Goal: Task Accomplishment & Management: Manage account settings

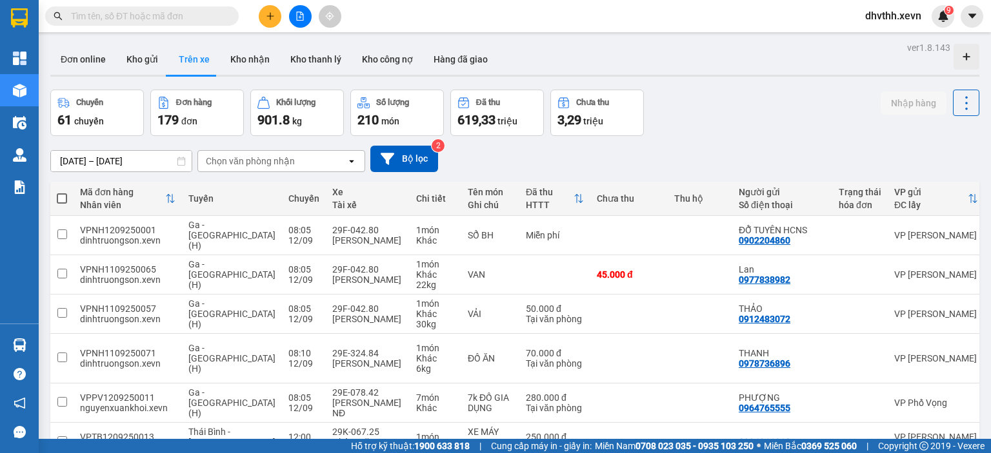
click at [271, 17] on icon "plus" at bounding box center [270, 16] width 9 height 9
click at [315, 46] on div "Tạo đơn hàng" at bounding box center [321, 48] width 56 height 14
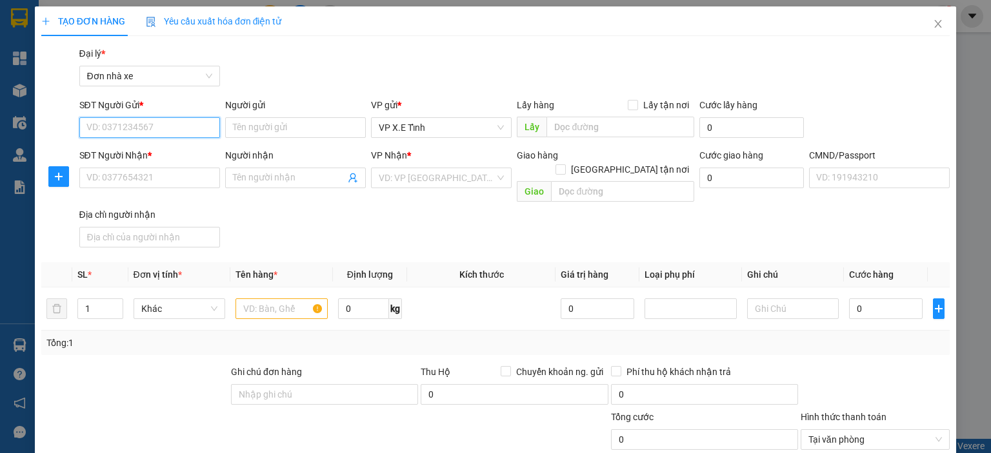
click at [133, 119] on input "SĐT Người Gửi *" at bounding box center [149, 127] width 141 height 21
click at [185, 130] on input "SĐT Người Gửi *" at bounding box center [149, 127] width 141 height 21
paste input "0948893826"
type input "0948893826"
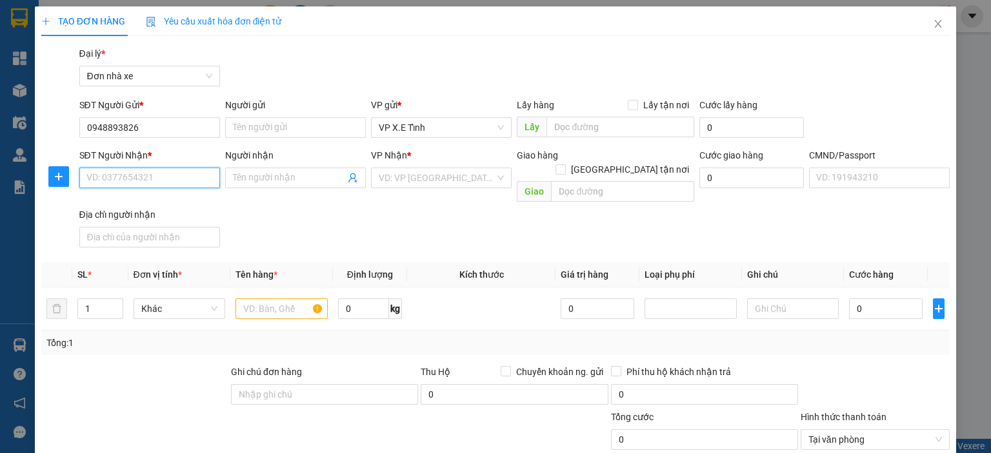
click at [173, 172] on input "SĐT Người Nhận *" at bounding box center [149, 178] width 141 height 21
paste input "0948893826"
type input "0948893826"
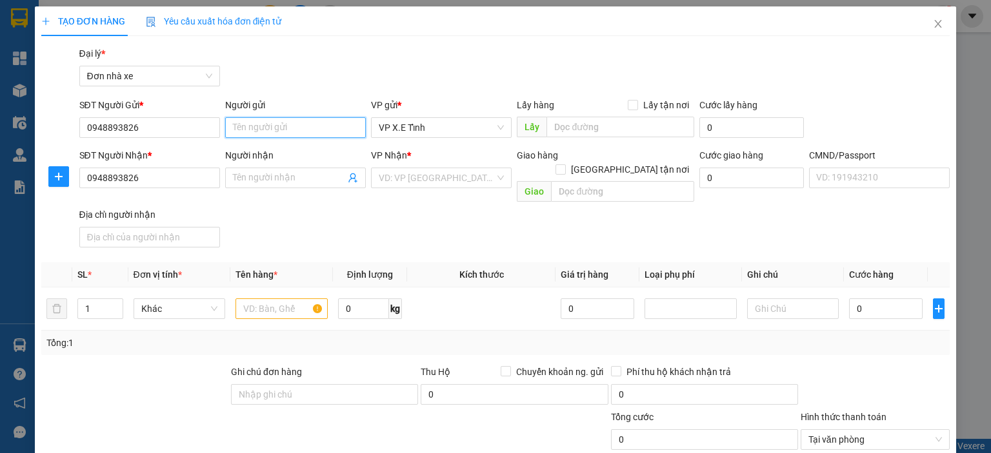
click at [253, 130] on input "Người gửi" at bounding box center [295, 127] width 141 height 21
paste input "[PERSON_NAME]"
type input "[PERSON_NAME]"
click at [262, 179] on input "Người nhận" at bounding box center [289, 178] width 112 height 14
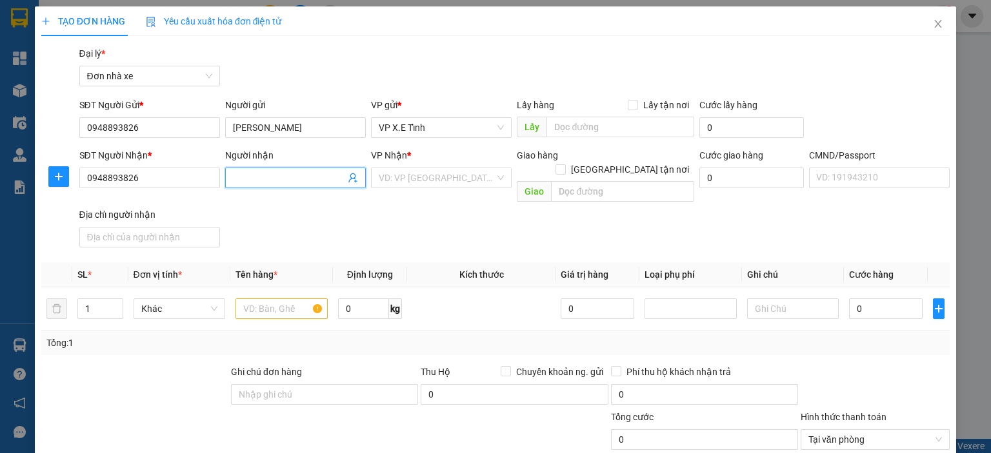
paste input "[PERSON_NAME]"
type input "[PERSON_NAME]"
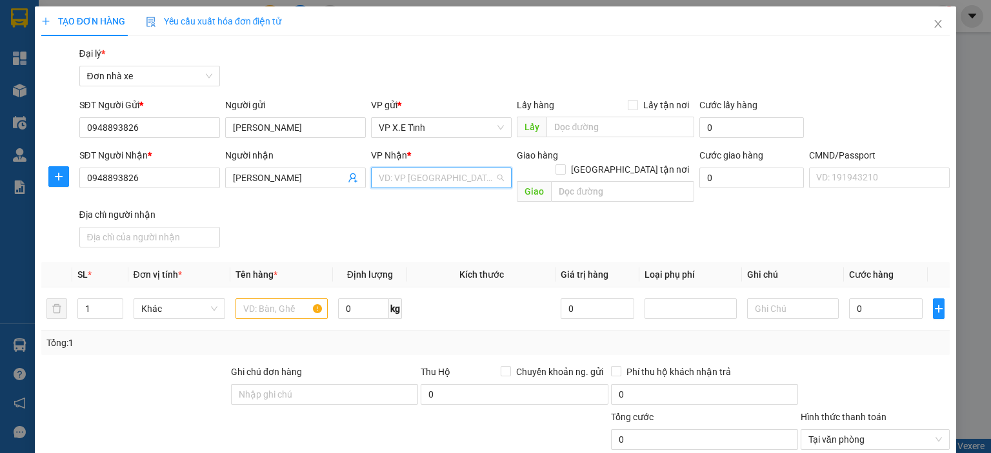
click at [397, 181] on input "search" at bounding box center [437, 177] width 116 height 19
type input "tỉnh"
click at [424, 229] on div "VP X.E Tỉnh" at bounding box center [437, 224] width 124 height 14
click at [613, 126] on input "text" at bounding box center [620, 127] width 148 height 21
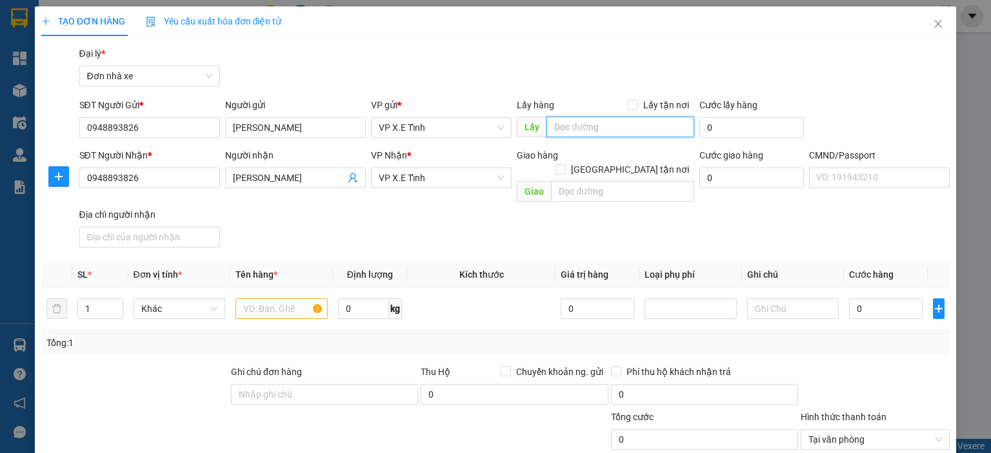
click at [597, 121] on input "text" at bounding box center [620, 127] width 148 height 21
type input "Bình Dương"
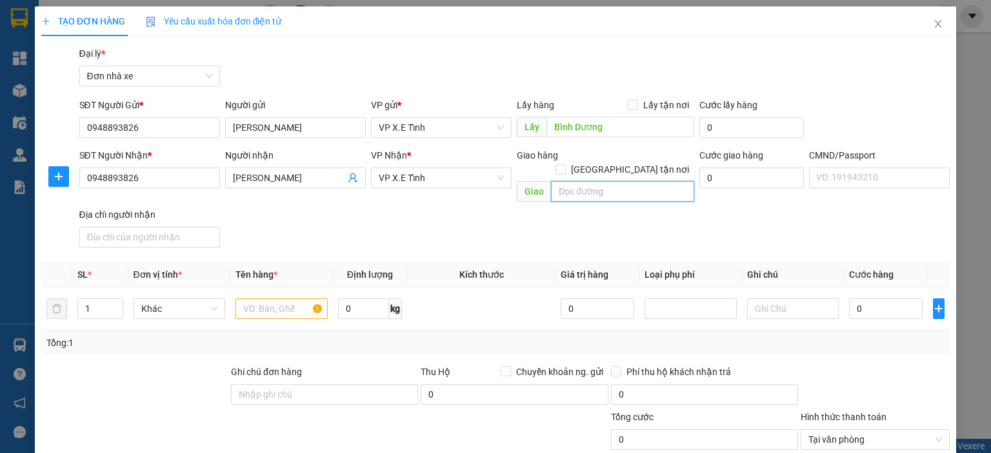
click at [568, 181] on input "text" at bounding box center [622, 191] width 143 height 21
type input "[GEOGRAPHIC_DATA]"
click at [277, 299] on input "text" at bounding box center [281, 309] width 92 height 21
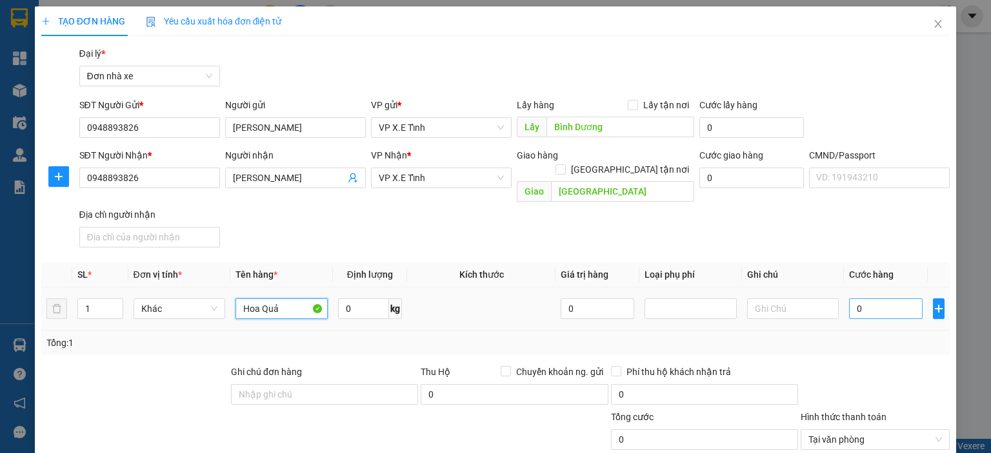
type input "Hoa Quả"
click at [864, 299] on input "0" at bounding box center [886, 309] width 74 height 21
type input "1"
type input "14"
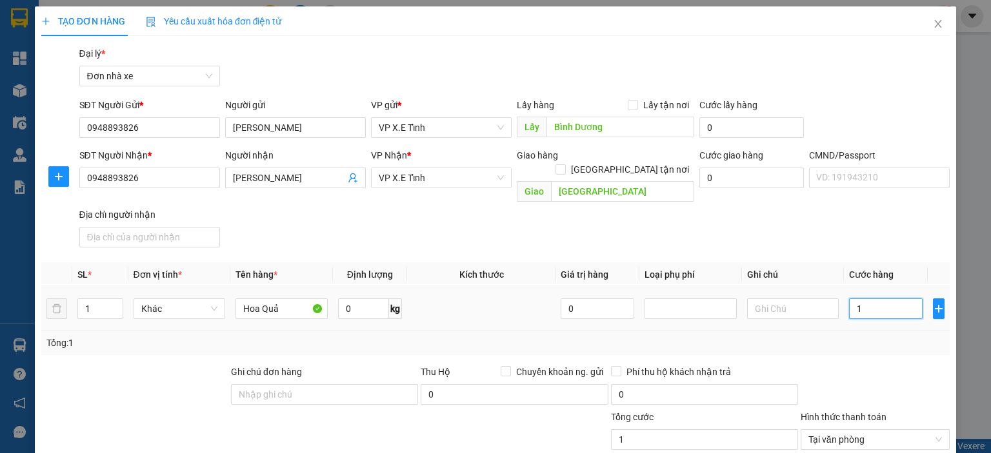
type input "14"
type input "140"
type input "1.400"
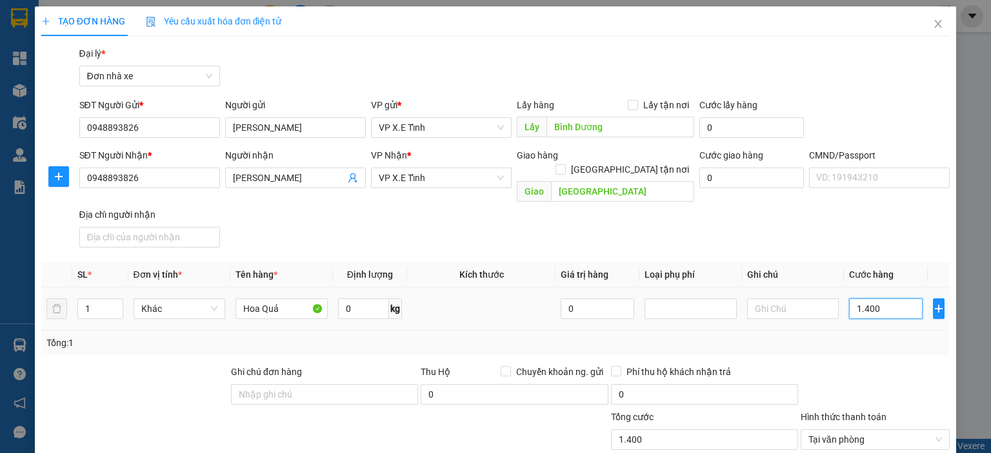
type input "14.000"
type input "140.000"
type input "1.400.000"
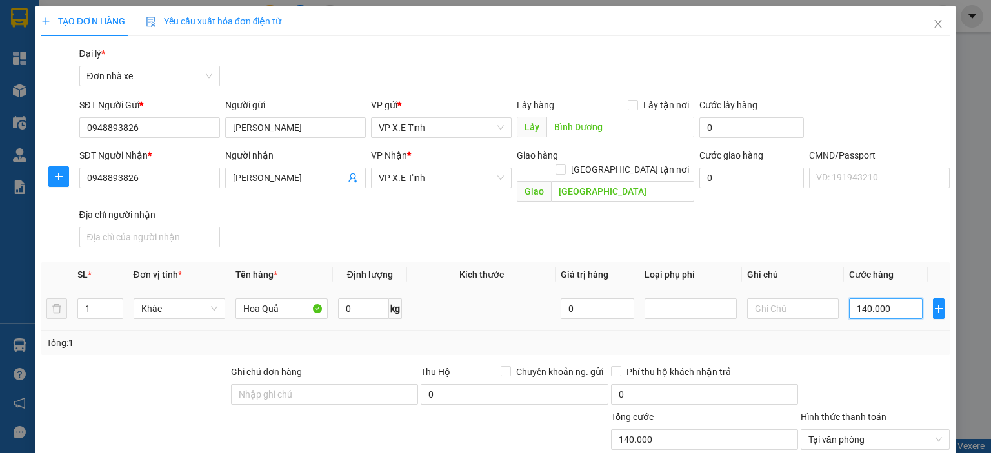
type input "1.400.000"
type input "14.000.000"
click at [864, 344] on div "Transit Pickup Surcharge Ids Transit Deliver Surcharge Ids Transit Deliver Surc…" at bounding box center [495, 324] width 908 height 557
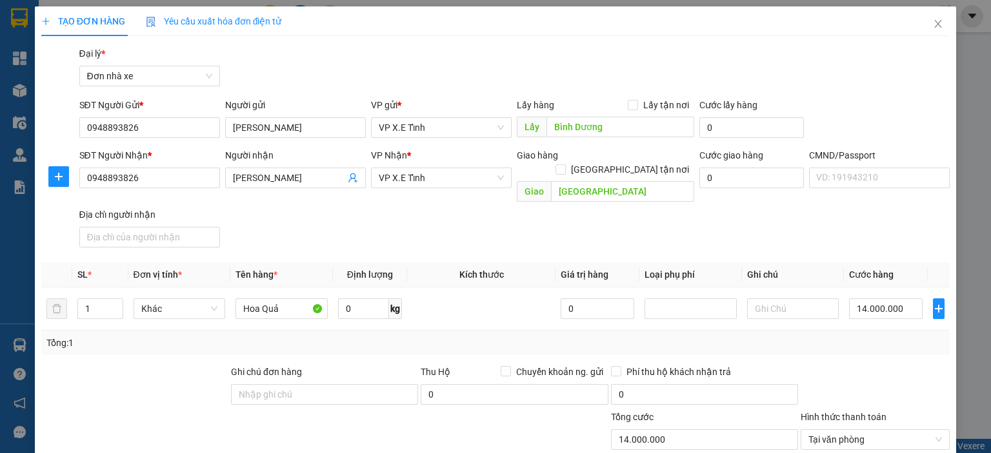
scroll to position [107, 0]
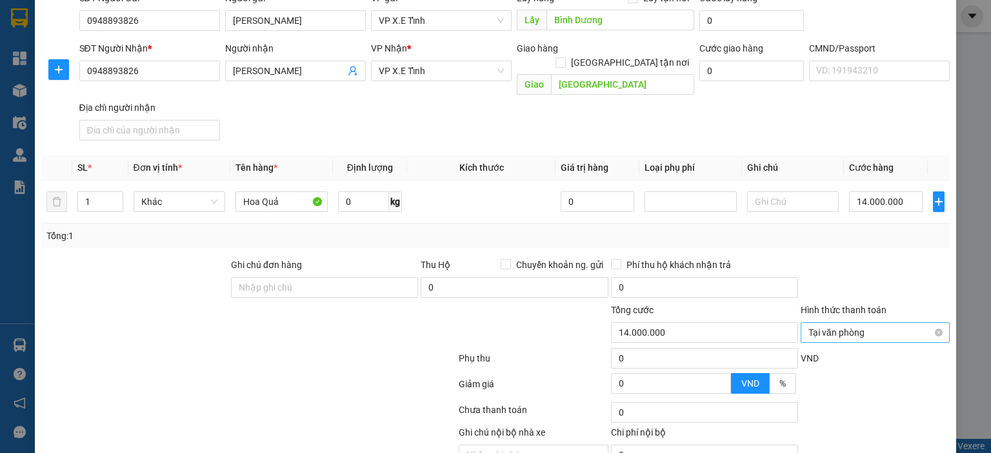
click at [895, 323] on span "Tại văn phòng" at bounding box center [875, 332] width 134 height 19
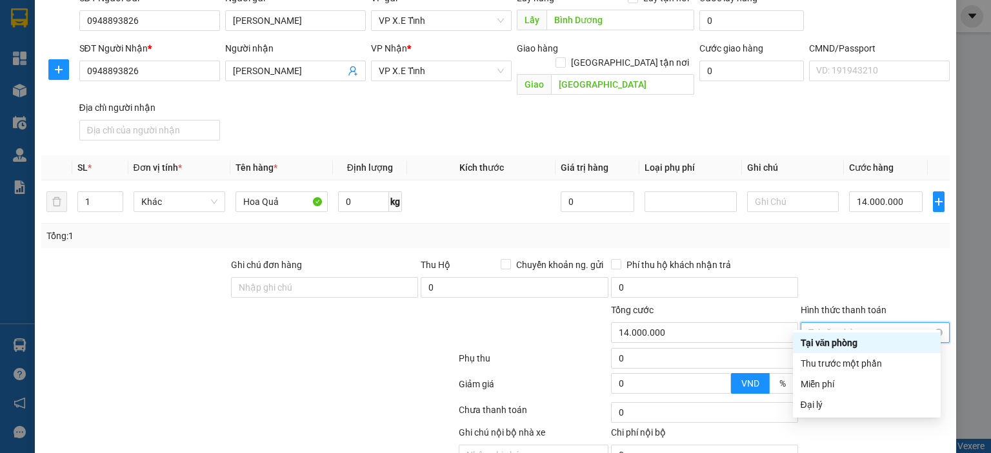
click at [861, 323] on span "Tại văn phòng" at bounding box center [875, 332] width 134 height 19
type input "14.000.000"
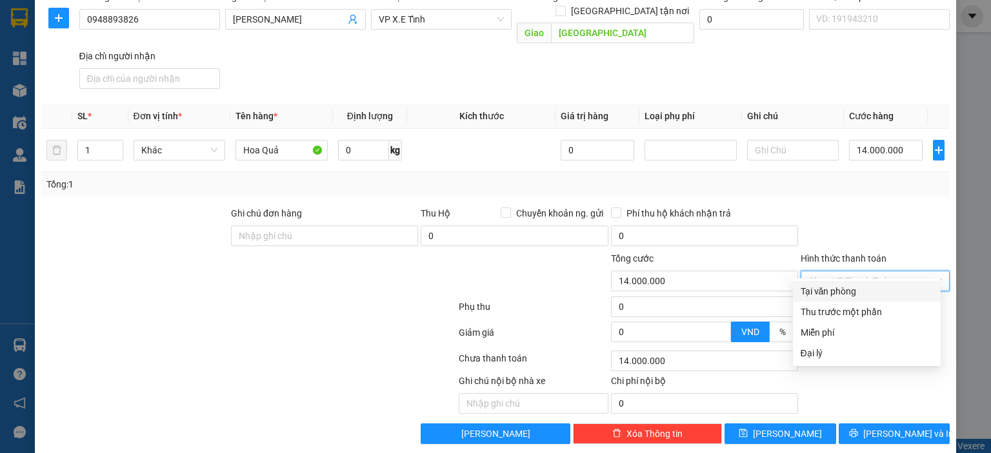
click at [849, 206] on div at bounding box center [875, 228] width 152 height 45
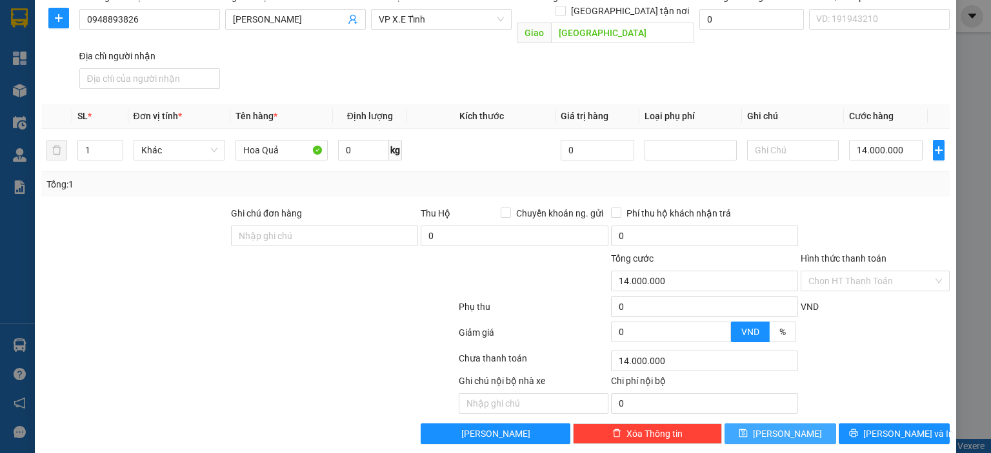
click at [756, 424] on button "[PERSON_NAME]" at bounding box center [780, 434] width 112 height 21
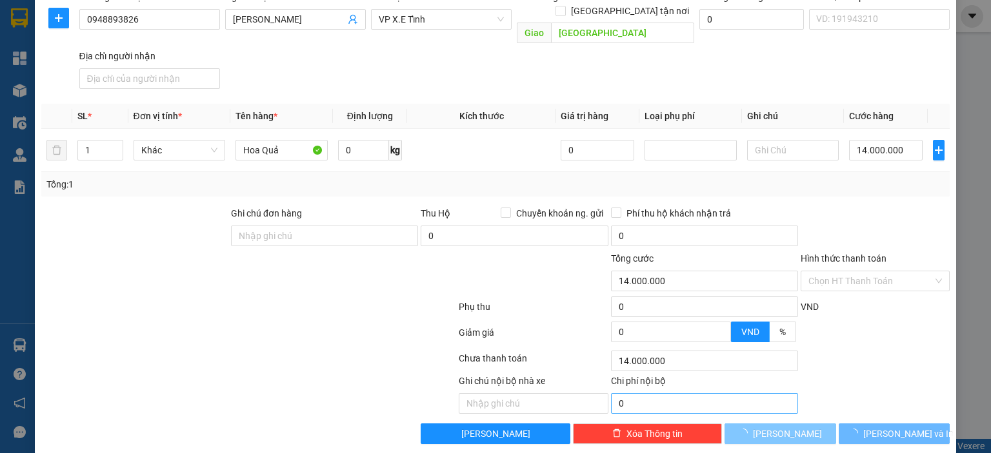
type input "0"
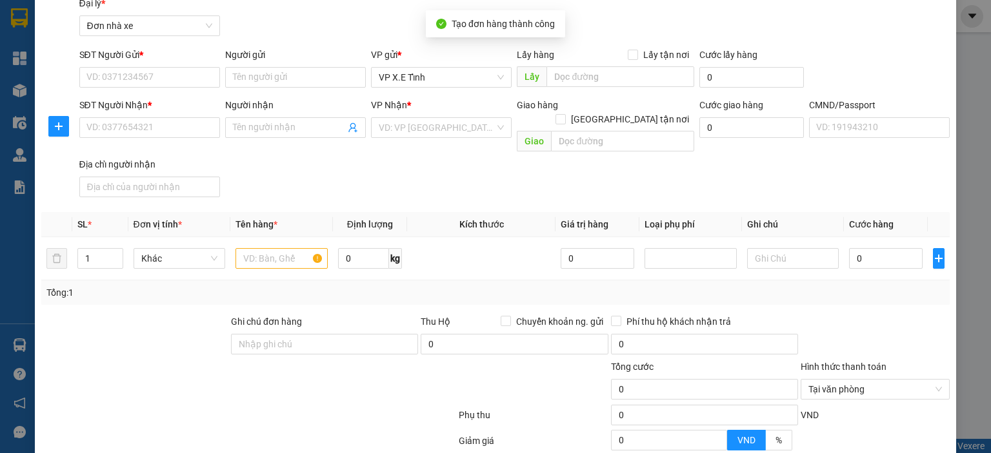
scroll to position [0, 0]
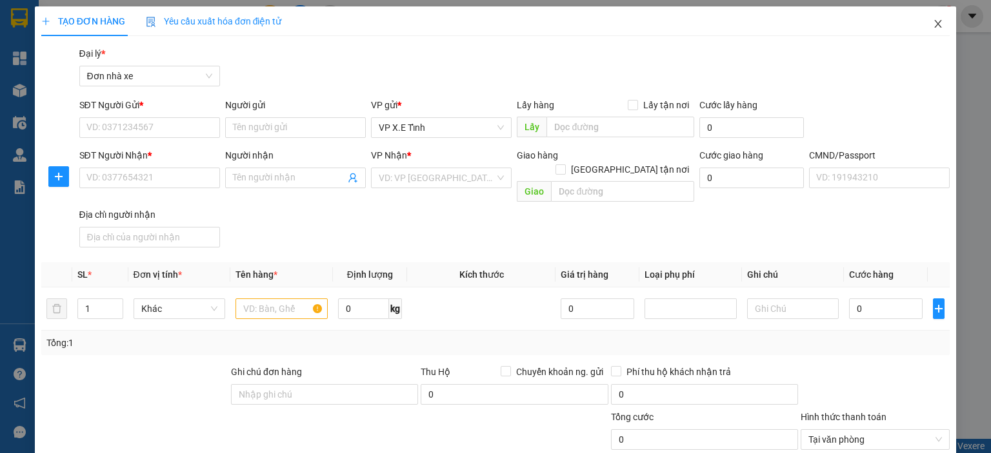
click at [935, 26] on icon "close" at bounding box center [938, 24] width 7 height 8
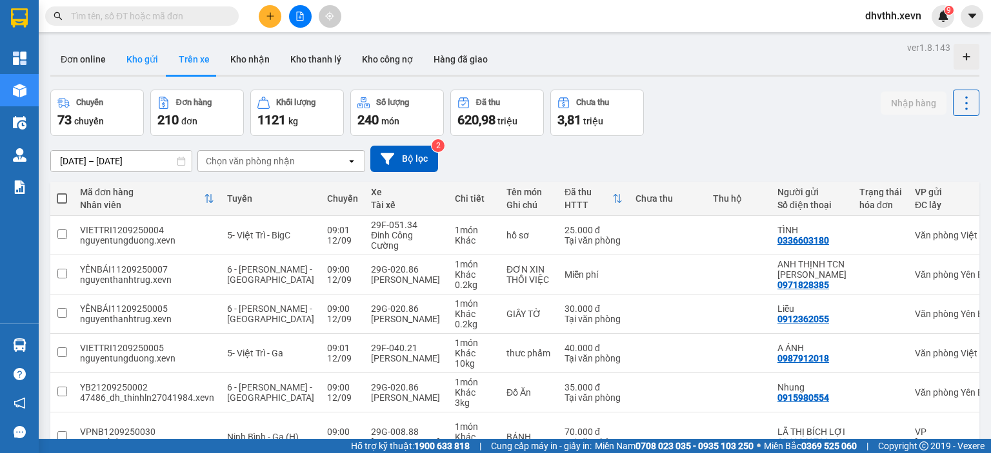
click at [135, 59] on button "Kho gửi" at bounding box center [142, 59] width 52 height 31
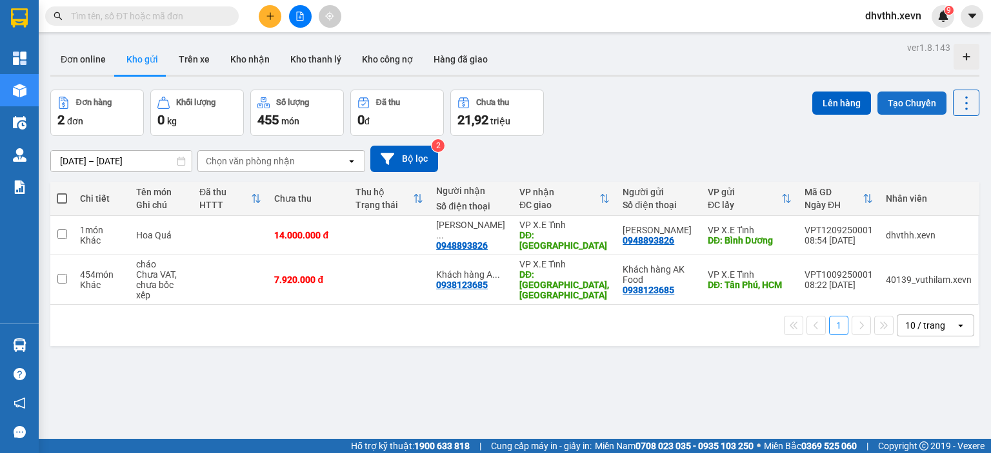
click at [892, 103] on button "Tạo Chuyến" at bounding box center [911, 103] width 69 height 23
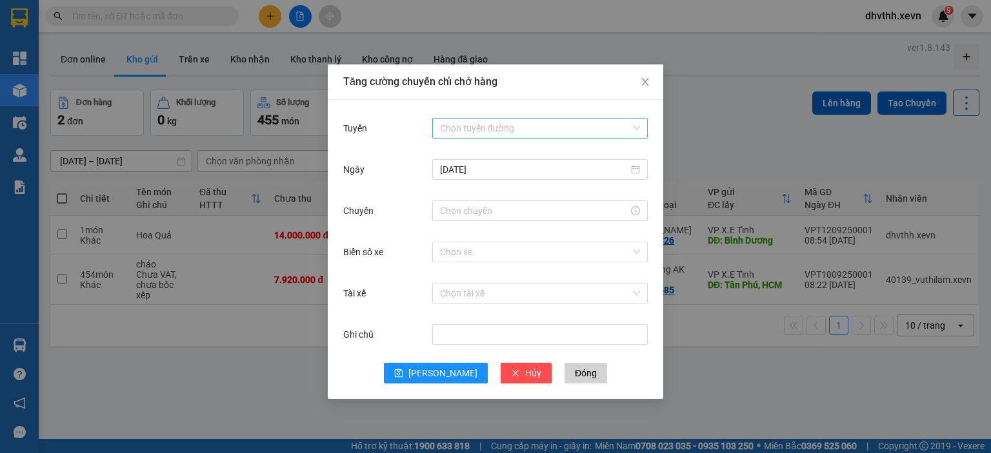
click at [550, 128] on input "Tuyến" at bounding box center [535, 128] width 191 height 19
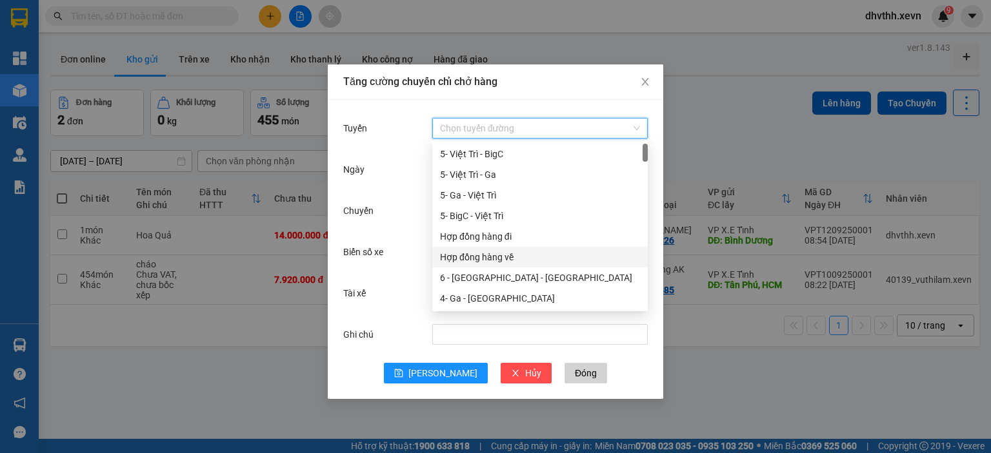
click at [521, 254] on div "Hợp đồng hàng về" at bounding box center [540, 257] width 200 height 14
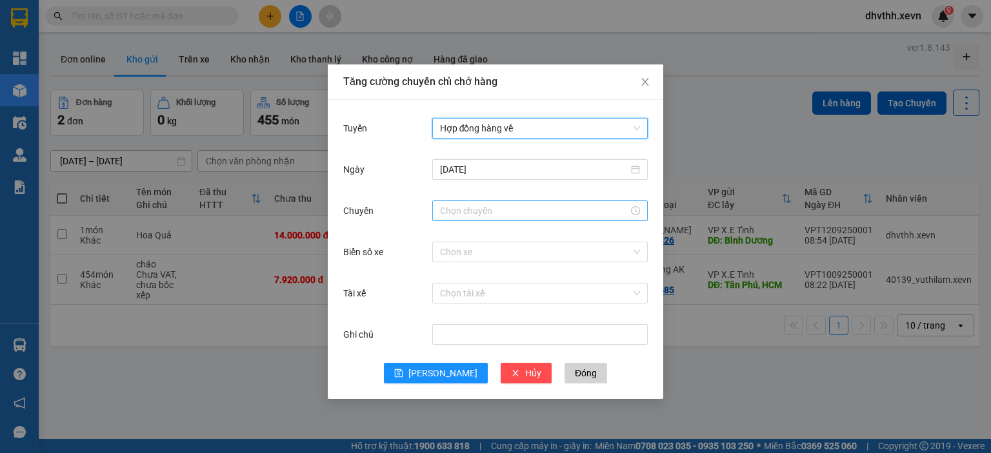
click at [495, 208] on input "Chuyến" at bounding box center [534, 211] width 188 height 14
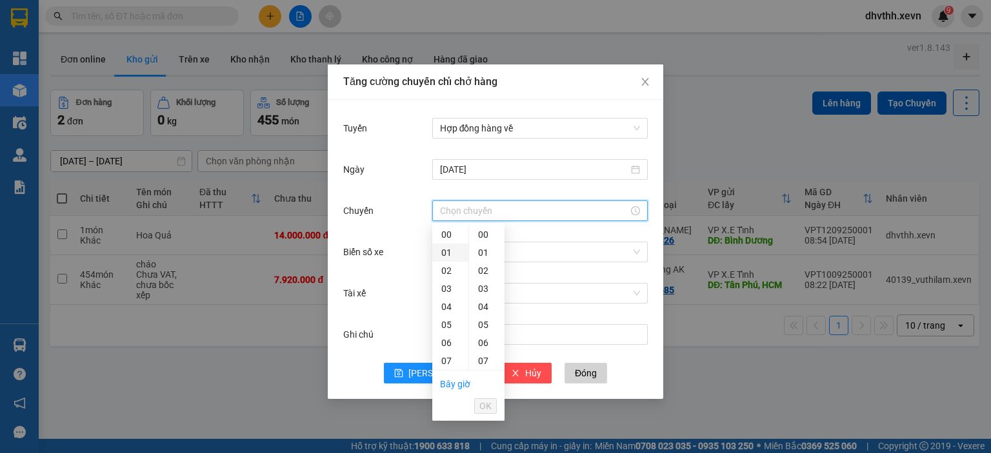
click at [445, 255] on div "01" at bounding box center [450, 253] width 36 height 18
type input "01:00"
click at [485, 413] on button "OK" at bounding box center [485, 406] width 23 height 15
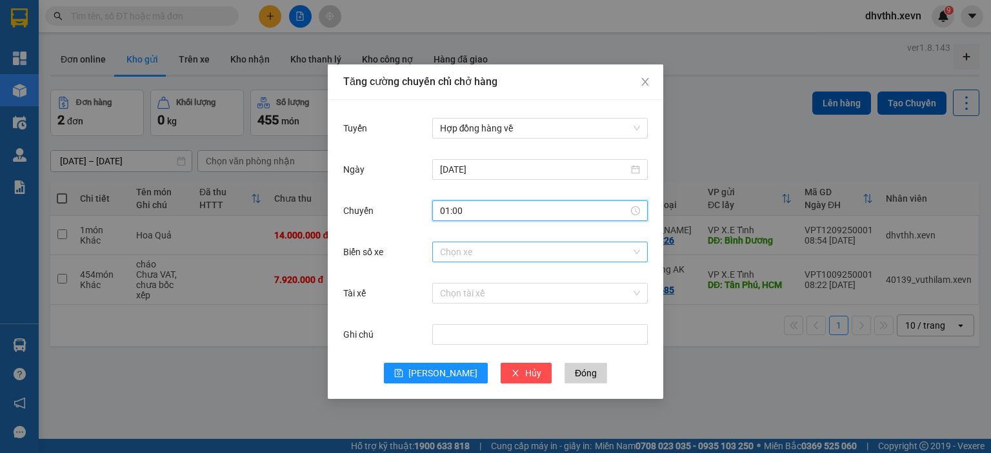
click at [482, 259] on input "Biển số xe" at bounding box center [535, 252] width 191 height 19
click at [471, 250] on input "Biển số xe" at bounding box center [535, 252] width 191 height 19
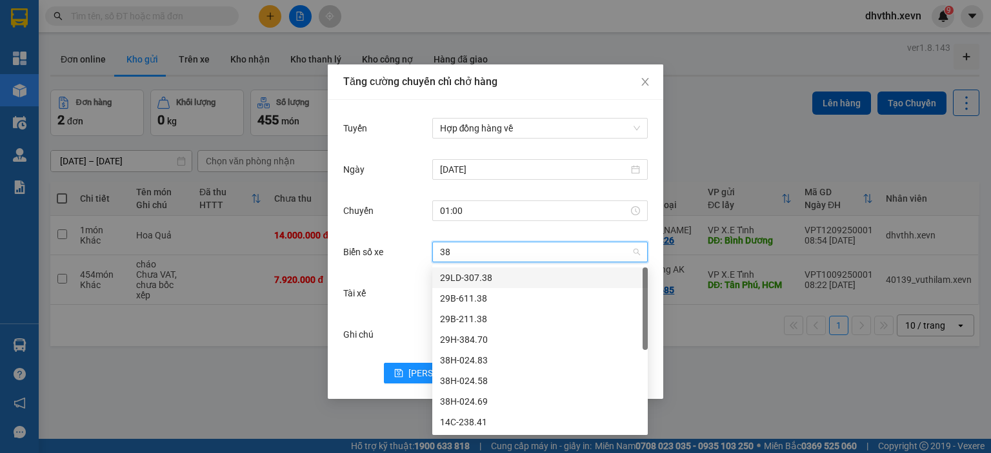
type input "381"
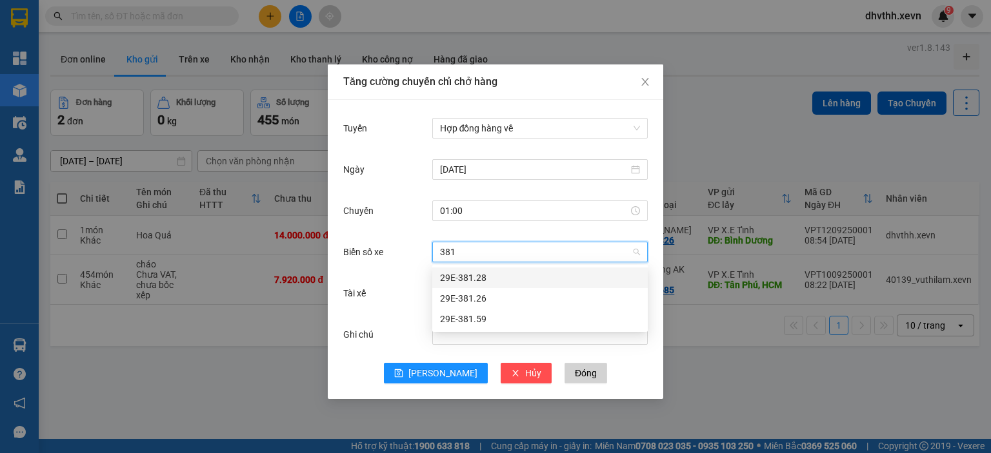
click at [508, 282] on div "29E-381.28" at bounding box center [540, 278] width 200 height 14
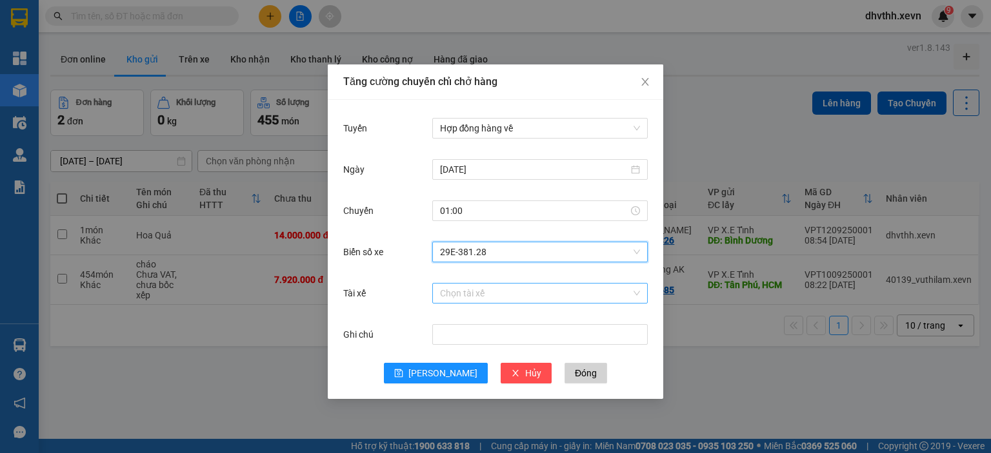
click at [508, 295] on input "Tài xế" at bounding box center [535, 293] width 191 height 19
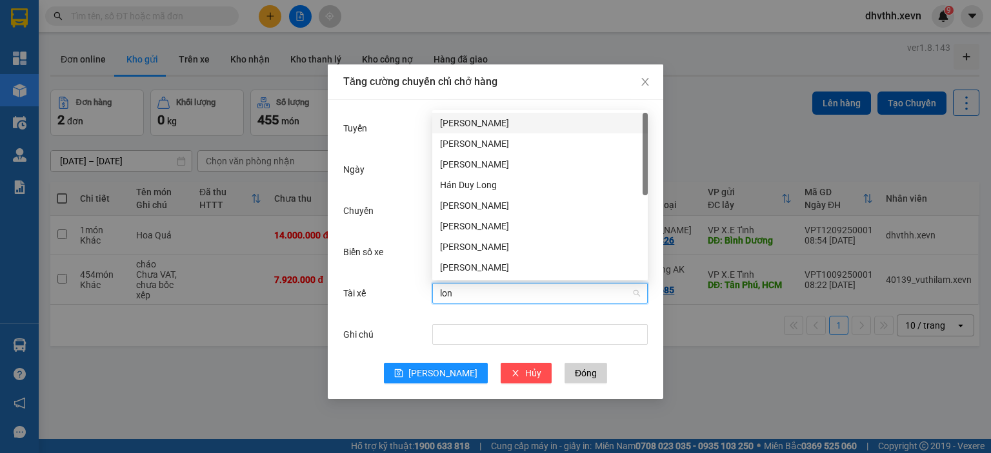
type input "long"
click at [506, 274] on div "[PERSON_NAME]" at bounding box center [540, 268] width 200 height 14
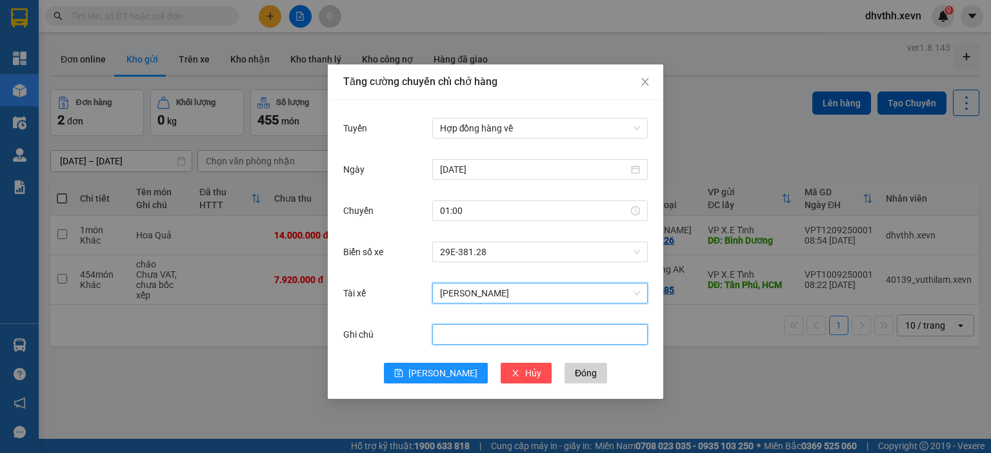
click at [458, 341] on input "Ghi chú" at bounding box center [539, 334] width 215 height 21
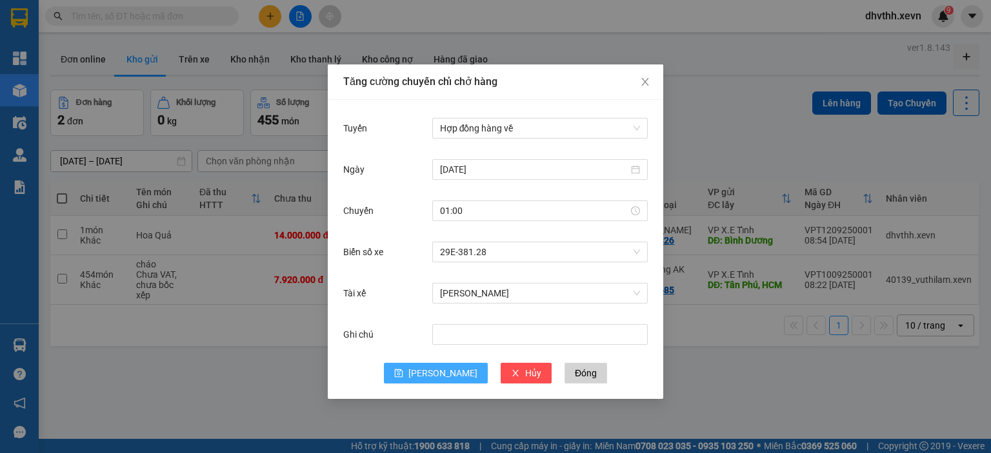
click at [441, 371] on span "[PERSON_NAME]" at bounding box center [442, 373] width 69 height 14
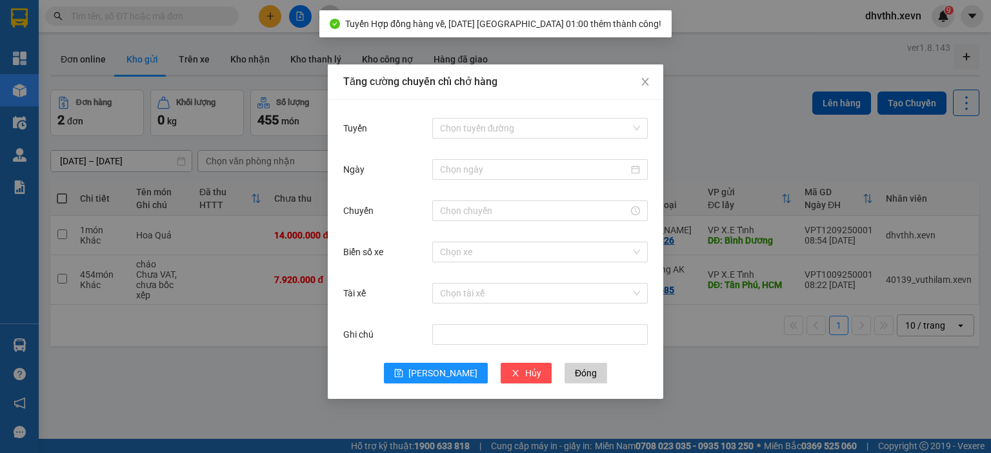
click at [792, 25] on div "Tăng cường chuyến chỉ chở hàng Tuyến Chọn tuyến đường Ngày Chuyến Biển số xe Ch…" at bounding box center [495, 226] width 991 height 453
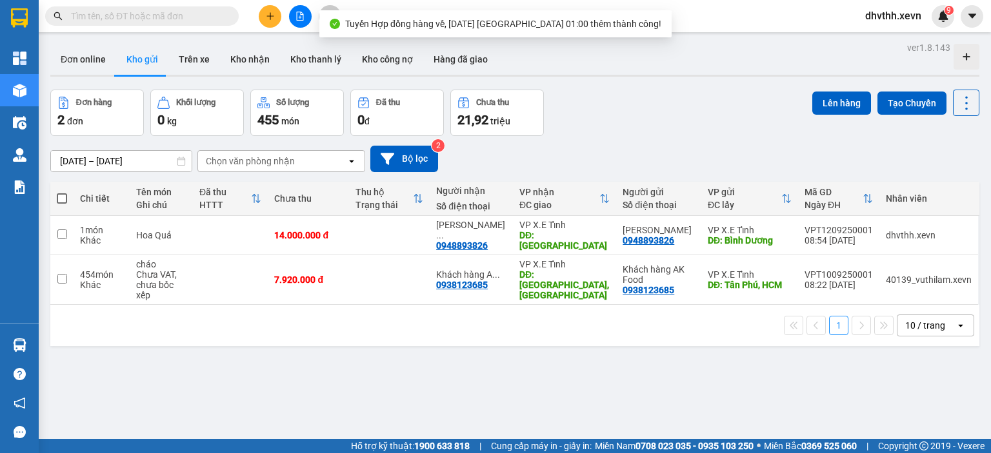
click at [142, 63] on button "Kho gửi" at bounding box center [142, 59] width 52 height 31
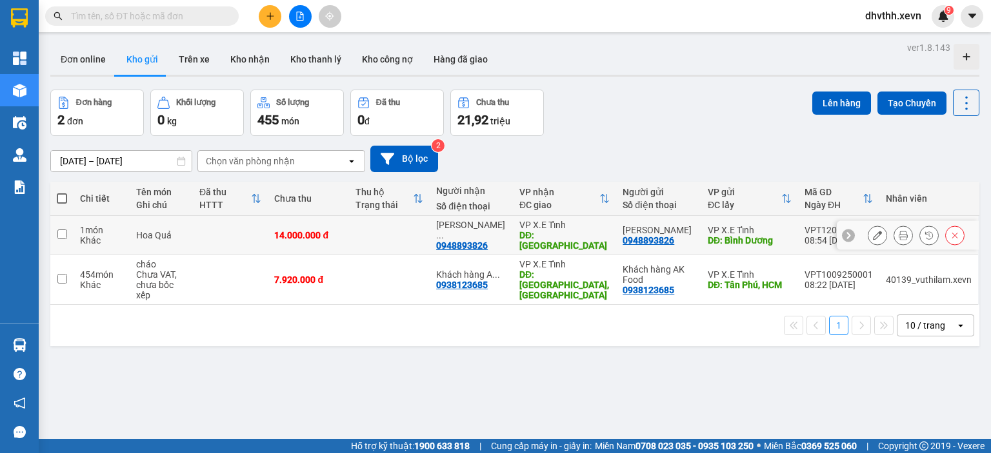
click at [55, 235] on td at bounding box center [61, 235] width 23 height 39
checkbox input "true"
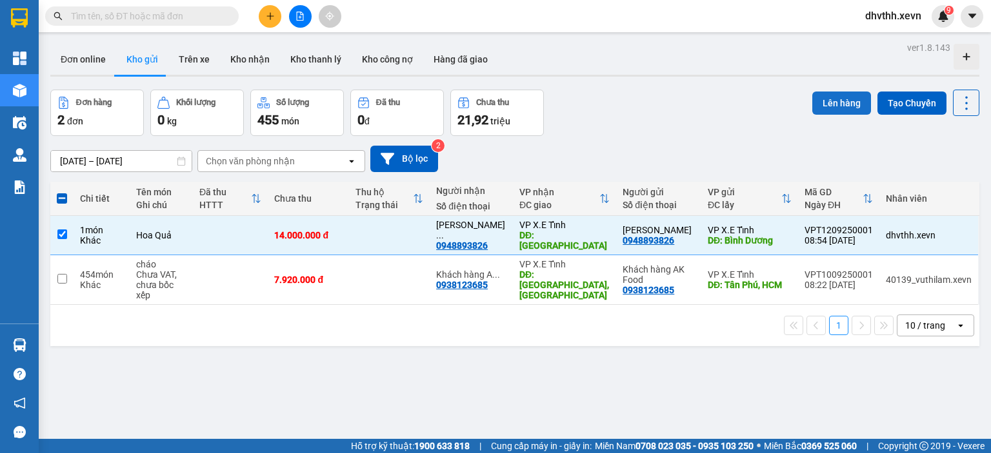
click at [829, 98] on button "Lên hàng" at bounding box center [841, 103] width 59 height 23
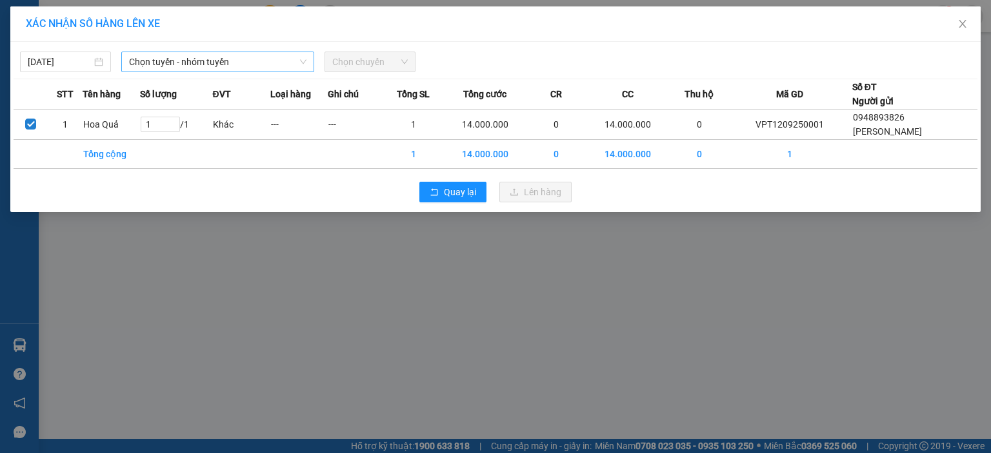
click at [275, 68] on span "Chọn tuyến - nhóm tuyến" at bounding box center [217, 61] width 177 height 19
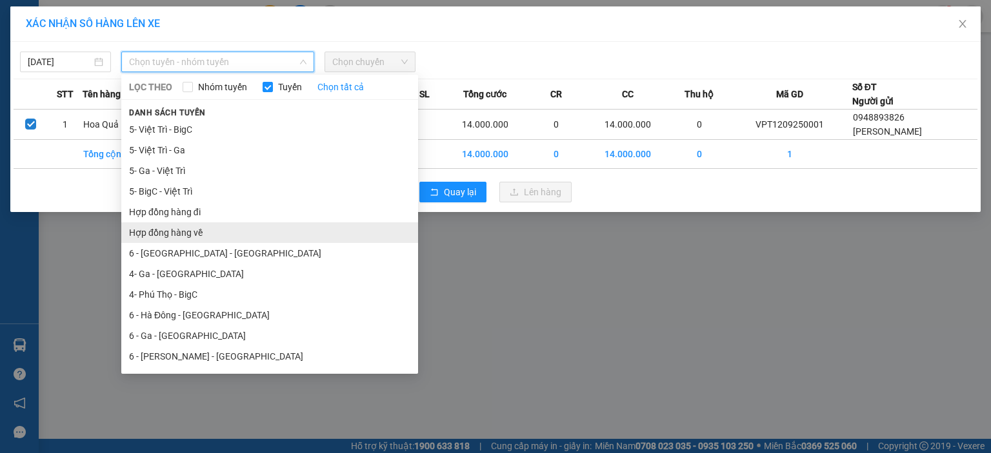
click at [206, 228] on li "Hợp đồng hàng về" at bounding box center [269, 233] width 297 height 21
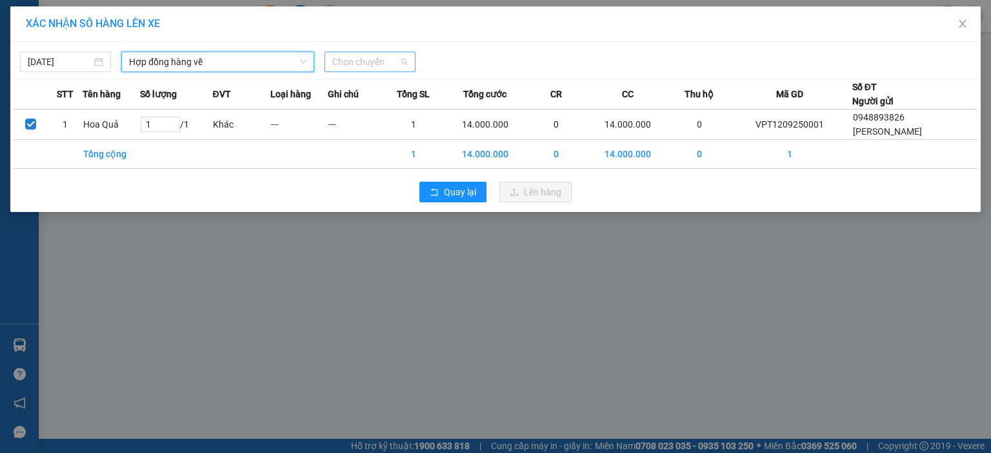
click at [367, 67] on span "Chọn chuyến" at bounding box center [369, 61] width 75 height 19
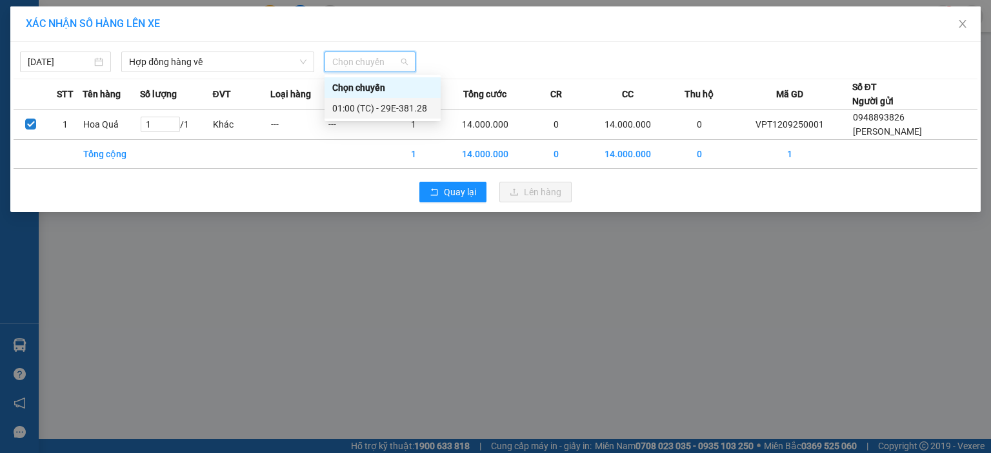
click at [380, 108] on div "01:00 (TC) - 29E-381.28" at bounding box center [382, 108] width 101 height 14
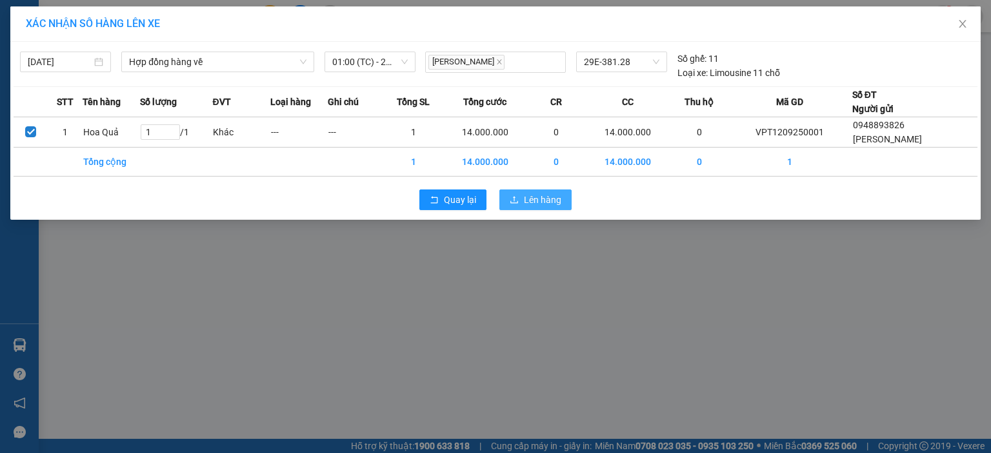
click at [537, 198] on span "Lên hàng" at bounding box center [542, 200] width 37 height 14
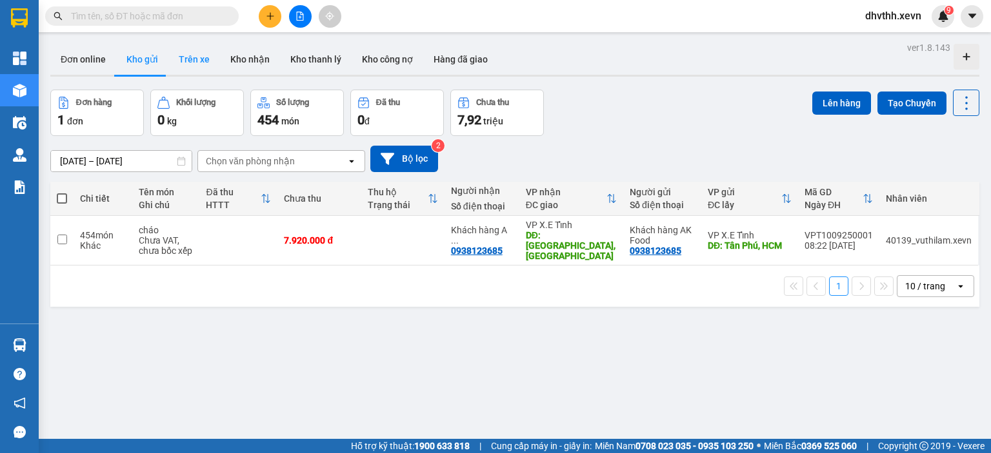
click at [192, 66] on button "Trên xe" at bounding box center [194, 59] width 52 height 31
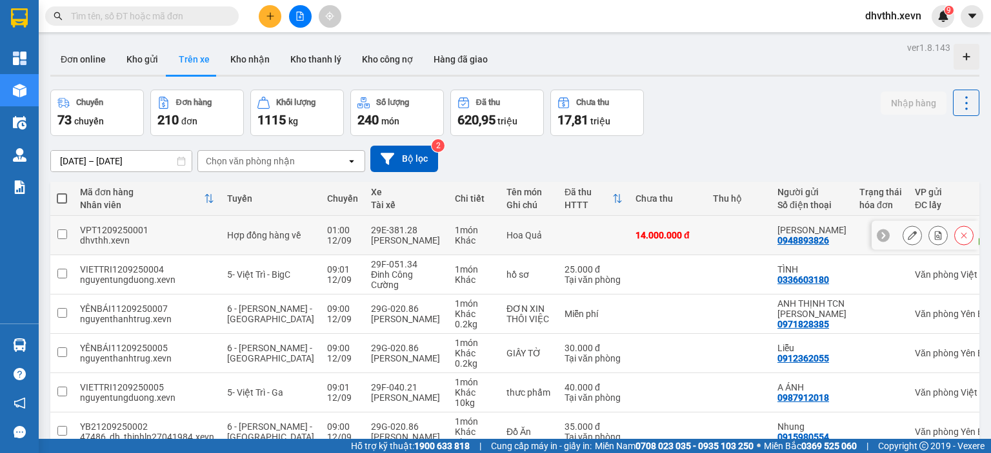
click at [148, 232] on div "VPT1209250001" at bounding box center [147, 230] width 134 height 10
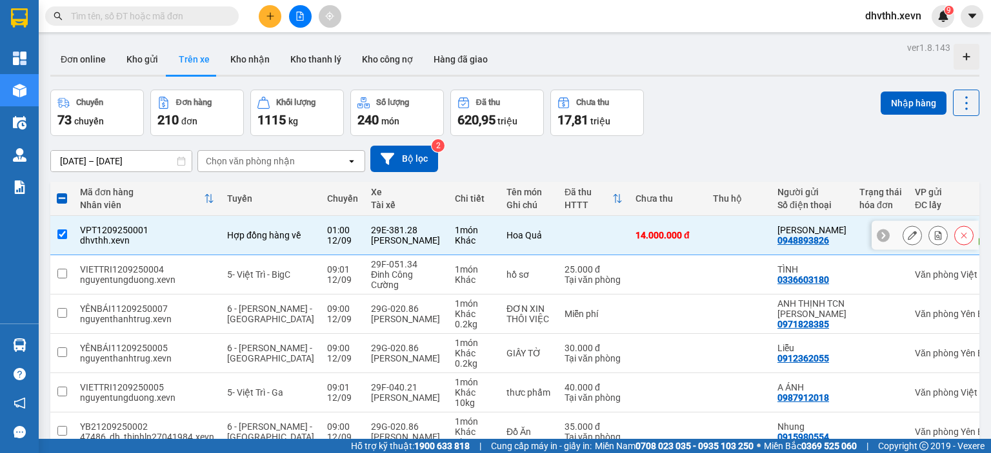
click at [141, 231] on div "VPT1209250001" at bounding box center [147, 230] width 134 height 10
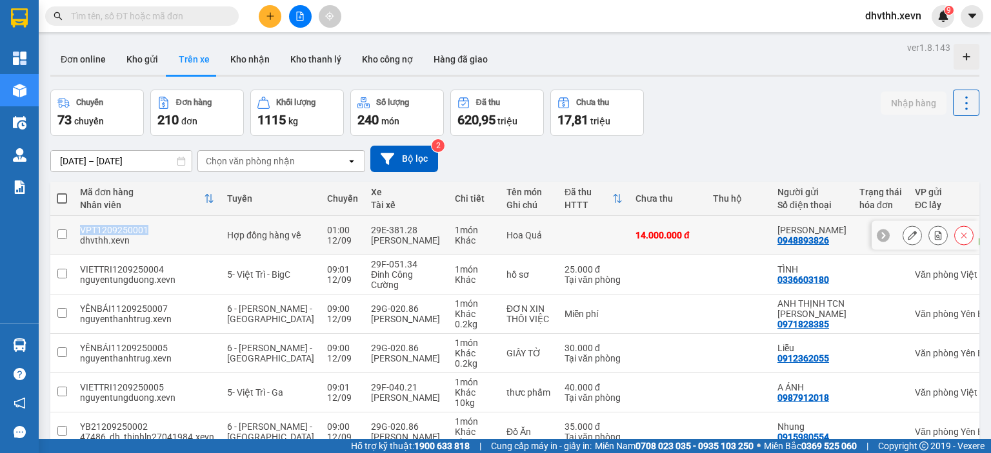
drag, startPoint x: 146, startPoint y: 228, endPoint x: 72, endPoint y: 232, distance: 75.0
click at [72, 232] on tr "VPT1209250001 dhvthh.xevn Hợp đồng hàng về 01:00 [DATE] 29E-381.28 [PERSON_NAME…" at bounding box center [647, 235] width 1194 height 39
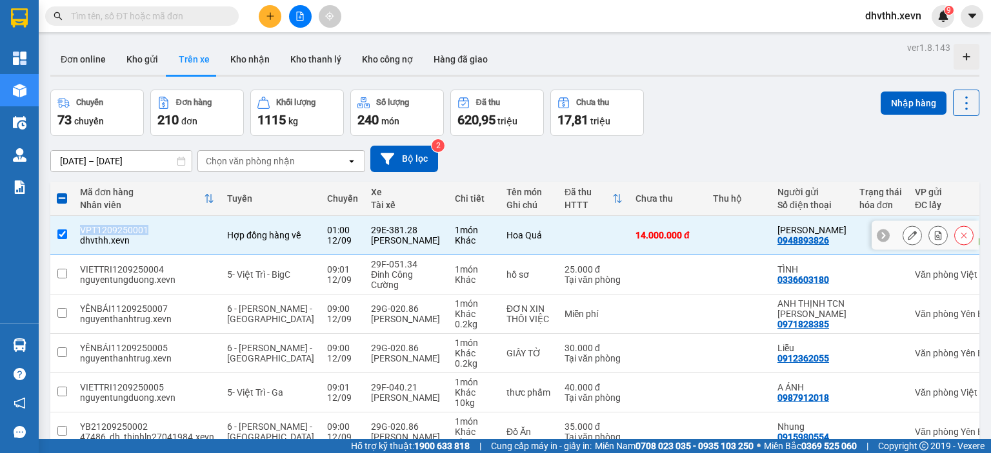
copy tr "VPT1209250001"
click at [663, 153] on div "[DATE] – [DATE] Press the down arrow key to interact with the calendar and sele…" at bounding box center [514, 159] width 929 height 26
click at [64, 232] on input "checkbox" at bounding box center [62, 235] width 10 height 10
checkbox input "false"
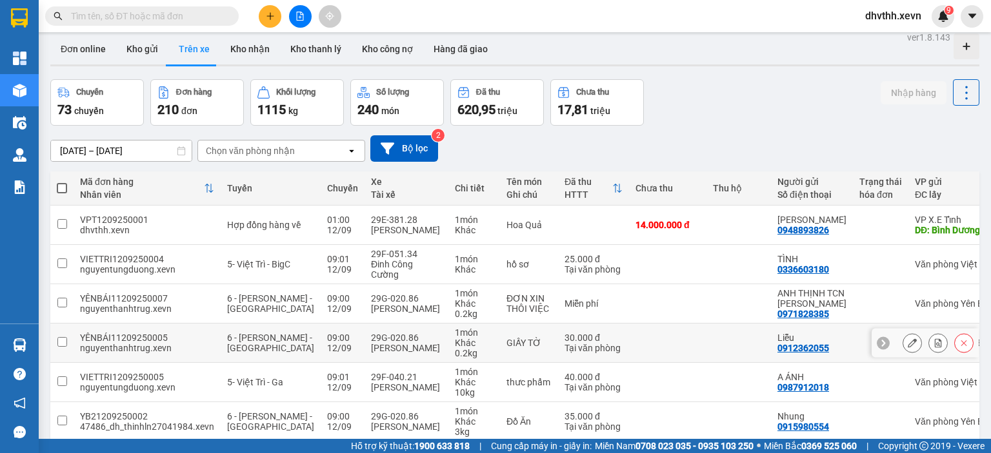
scroll to position [119, 0]
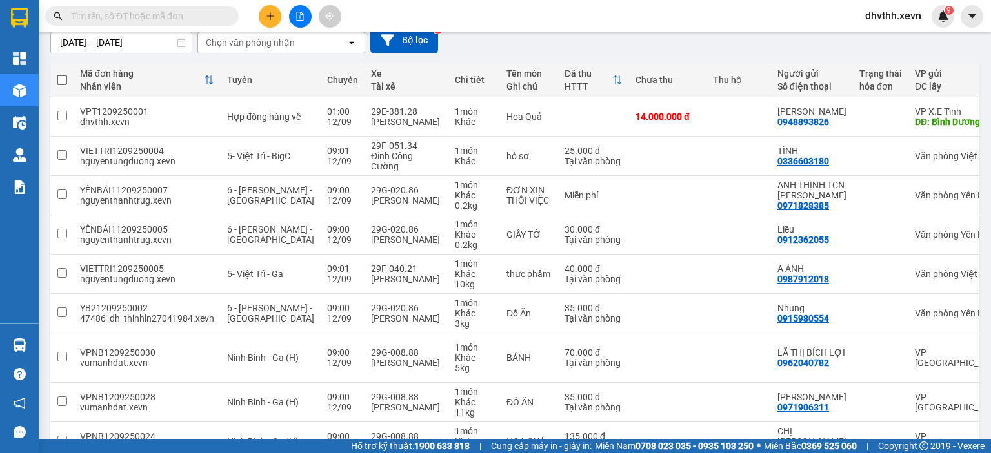
click at [150, 19] on input "text" at bounding box center [147, 16] width 152 height 14
paste input "VPT1109250007"
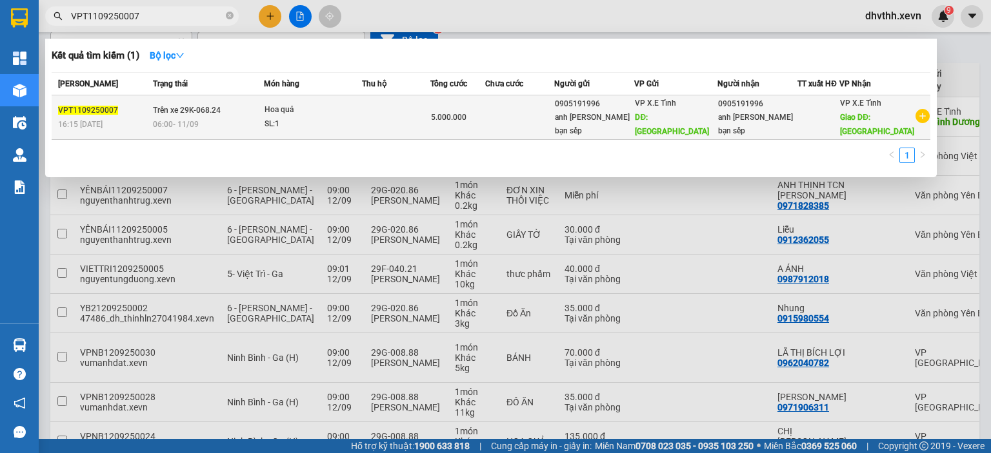
type input "VPT1109250007"
click at [130, 117] on div "16:15 [DATE]" at bounding box center [103, 124] width 91 height 14
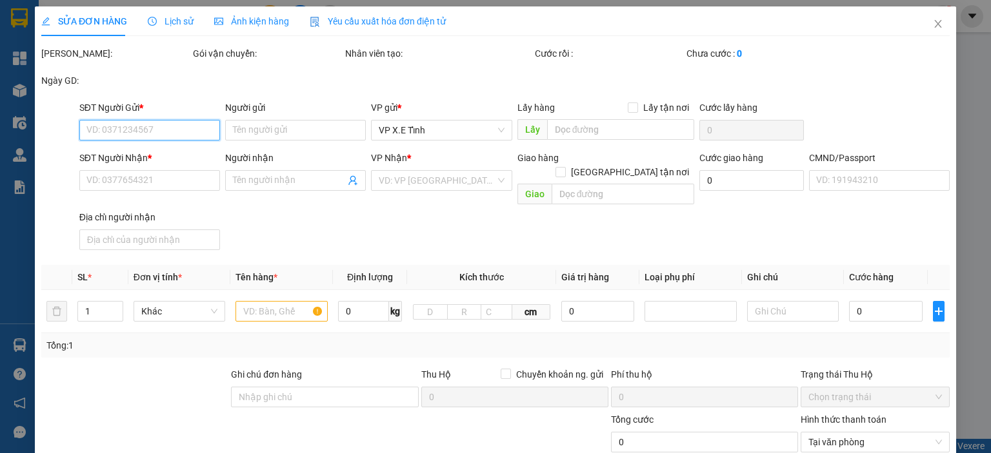
type input "0905191996"
type input "anh [PERSON_NAME] bạn sếp"
type input "[GEOGRAPHIC_DATA]"
type input "0905191996"
type input "anh [PERSON_NAME] bạn sếp"
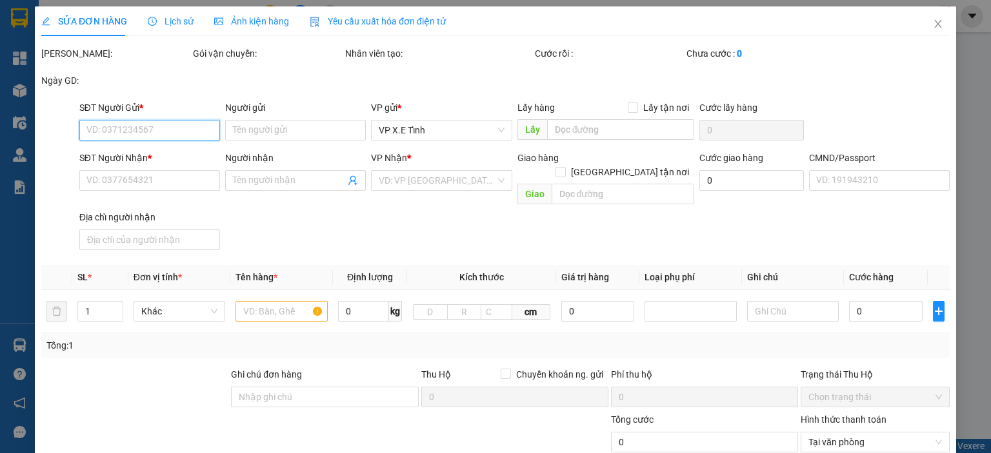
type input "[GEOGRAPHIC_DATA]"
type input "5.000.000"
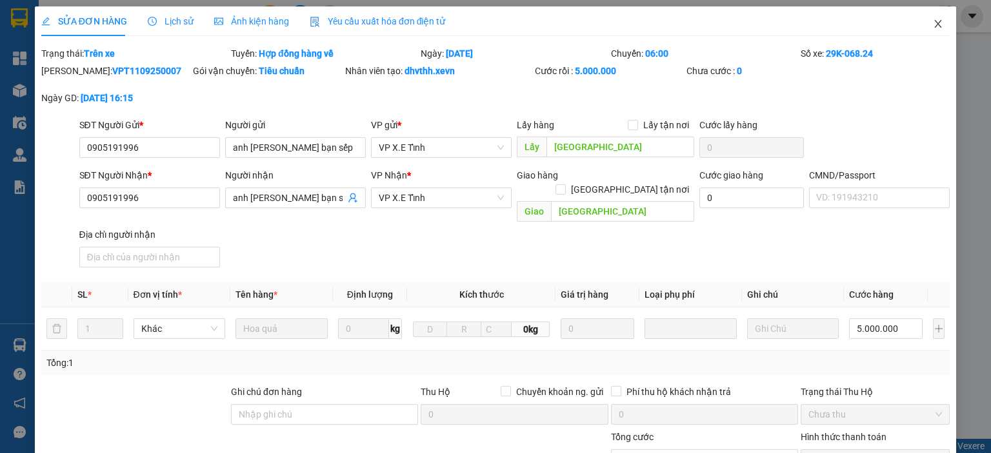
click at [935, 28] on icon "close" at bounding box center [938, 24] width 7 height 8
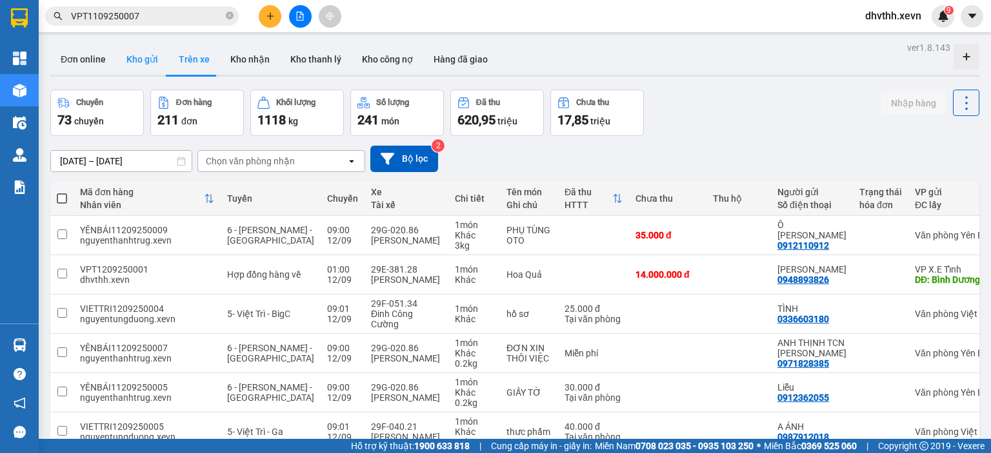
click at [150, 56] on button "Kho gửi" at bounding box center [142, 59] width 52 height 31
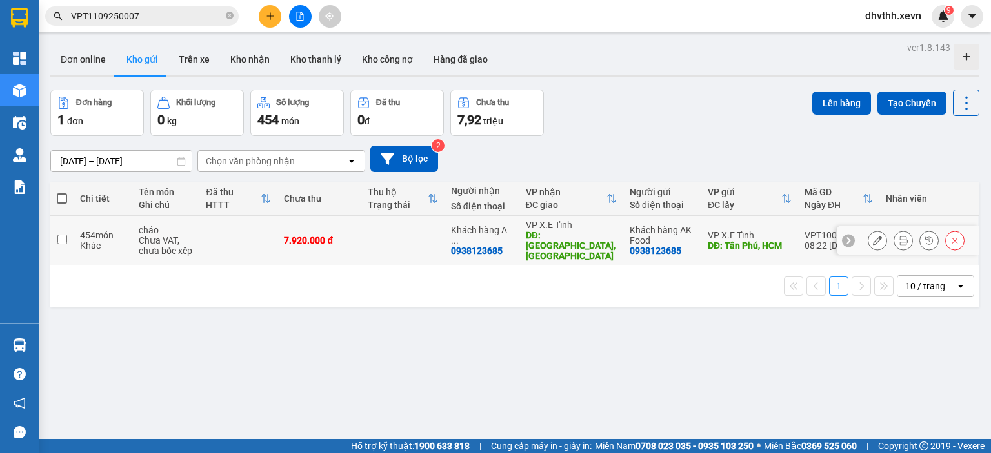
click at [63, 235] on input "checkbox" at bounding box center [62, 240] width 10 height 10
checkbox input "true"
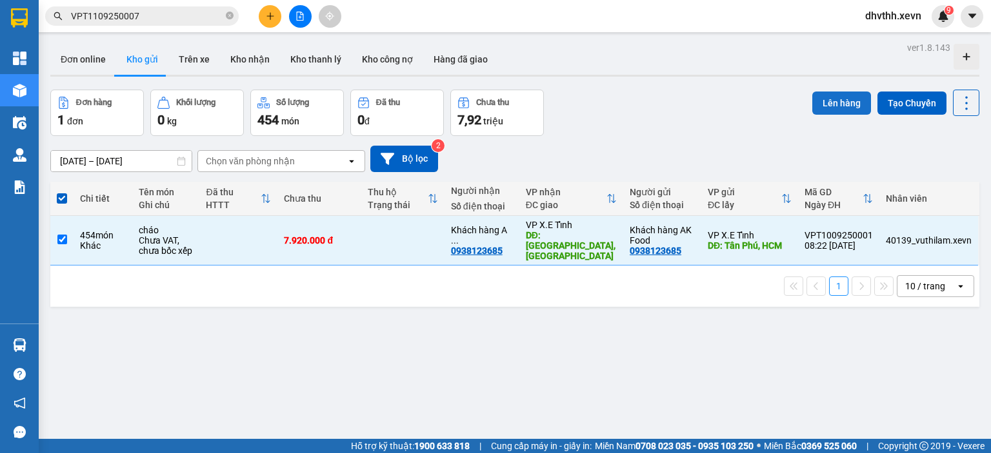
click at [846, 99] on button "Lên hàng" at bounding box center [841, 103] width 59 height 23
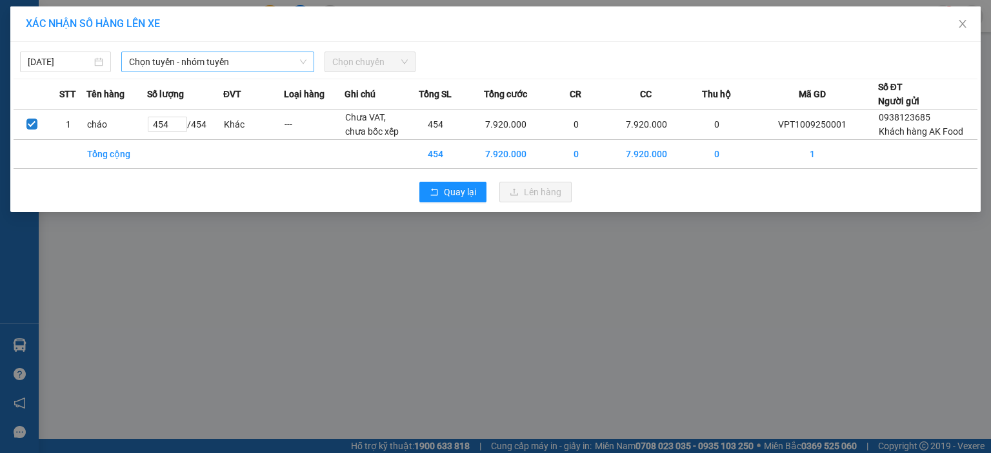
click at [192, 57] on span "Chọn tuyến - nhóm tuyến" at bounding box center [217, 61] width 177 height 19
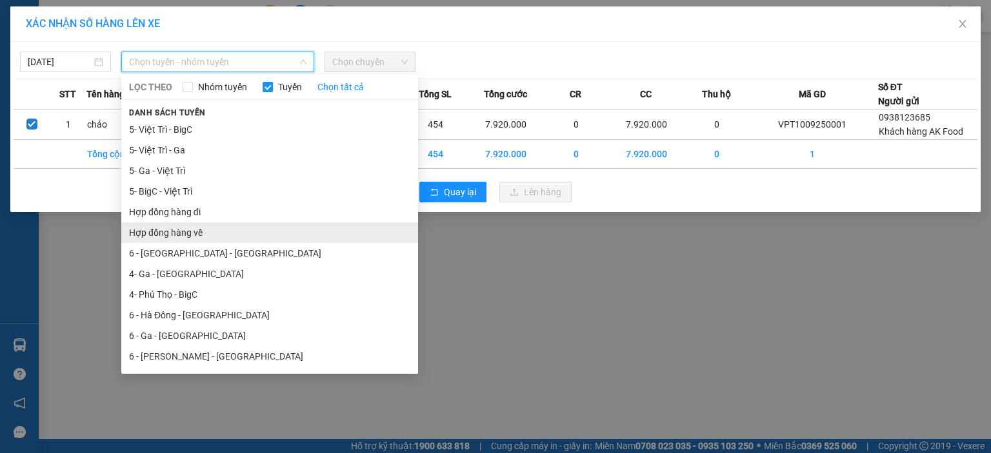
click at [199, 241] on li "Hợp đồng hàng về" at bounding box center [269, 233] width 297 height 21
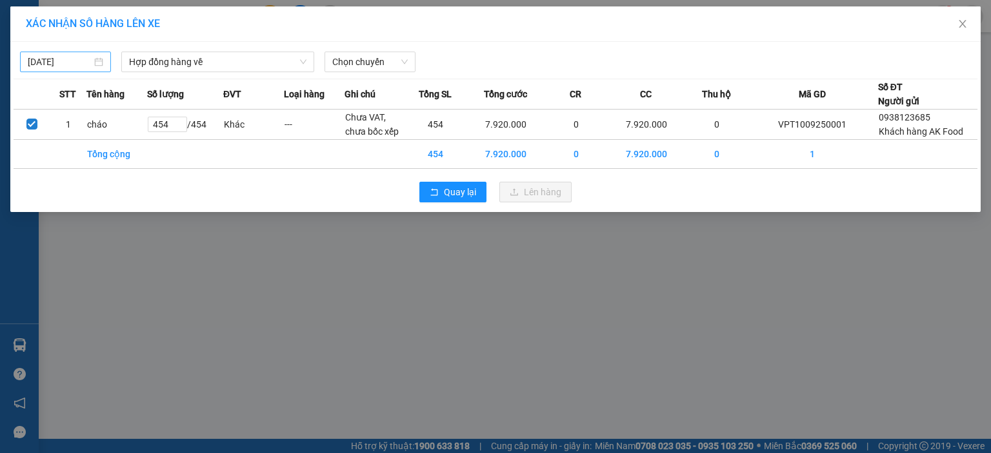
click at [61, 54] on div "[DATE]" at bounding box center [65, 62] width 91 height 21
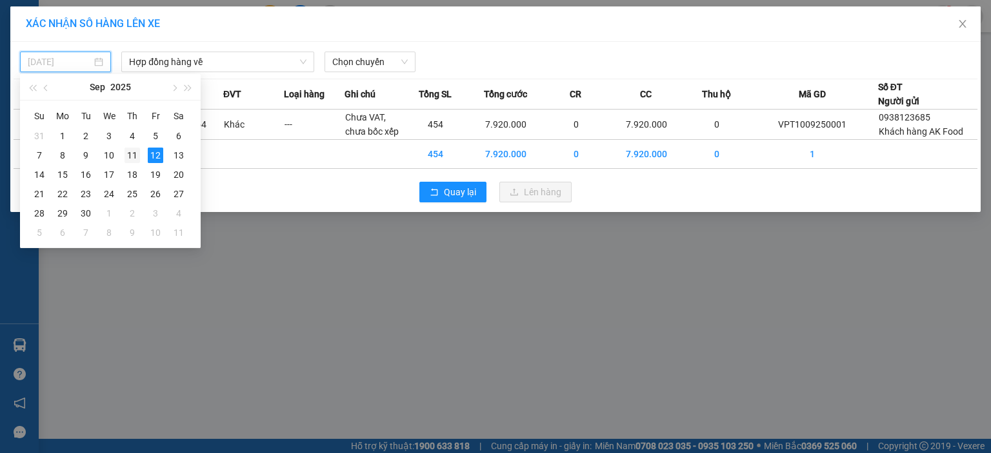
click at [133, 152] on div "11" at bounding box center [131, 155] width 15 height 15
type input "[DATE]"
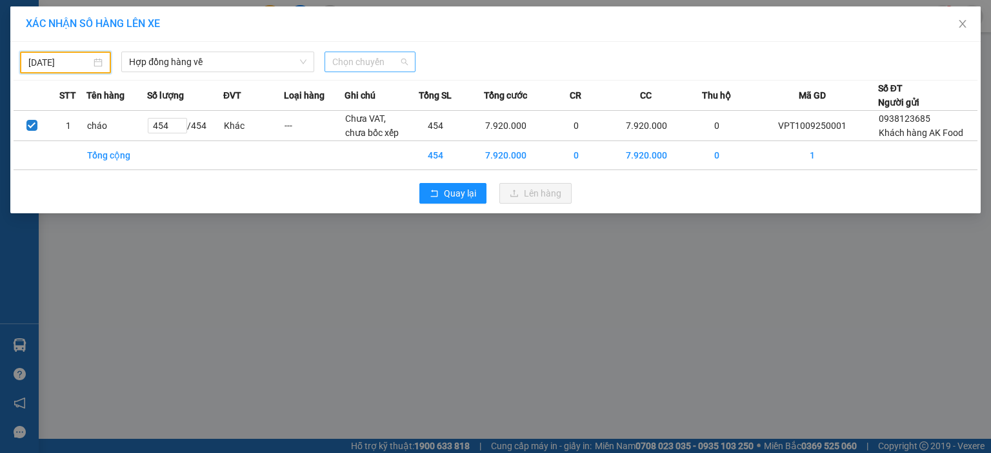
click at [364, 64] on span "Chọn chuyến" at bounding box center [369, 61] width 75 height 19
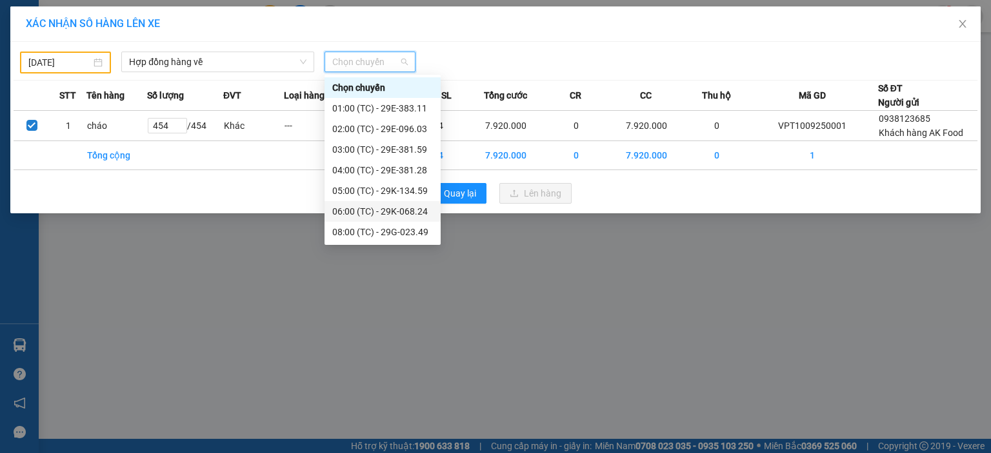
click at [386, 208] on div "06:00 (TC) - 29K-068.24" at bounding box center [382, 211] width 101 height 14
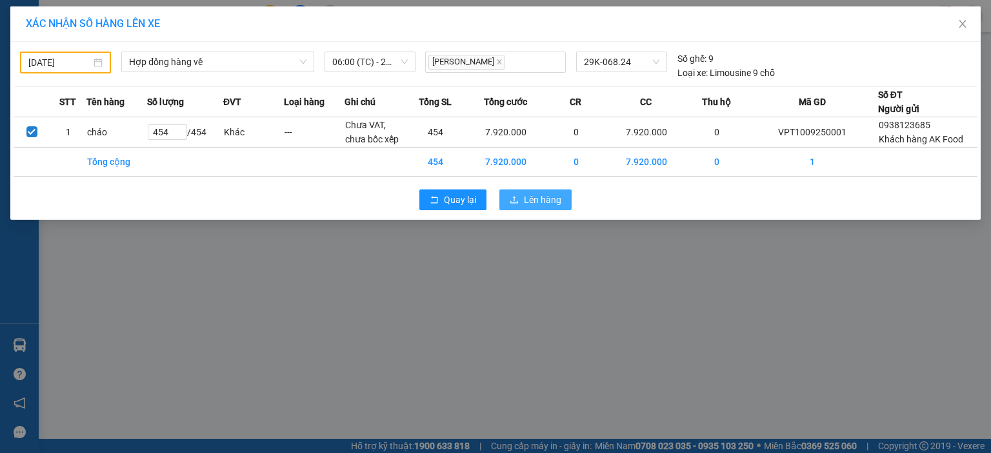
click at [517, 203] on icon "upload" at bounding box center [514, 199] width 8 height 7
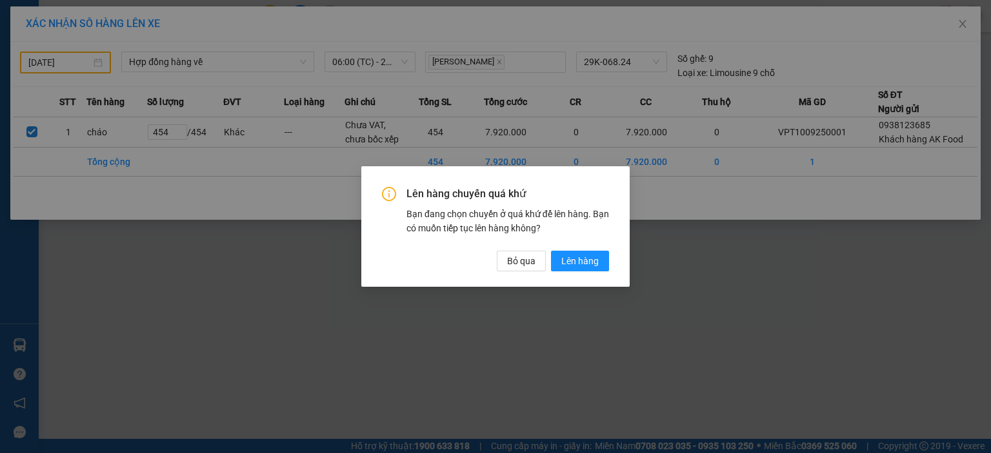
click at [587, 273] on div "Lên hàng chuyến quá khứ Bạn đang chọn chuyến ở quá khứ để lên hàng. Bạn có muốn…" at bounding box center [495, 226] width 268 height 120
click at [590, 254] on span "Lên hàng" at bounding box center [579, 261] width 37 height 14
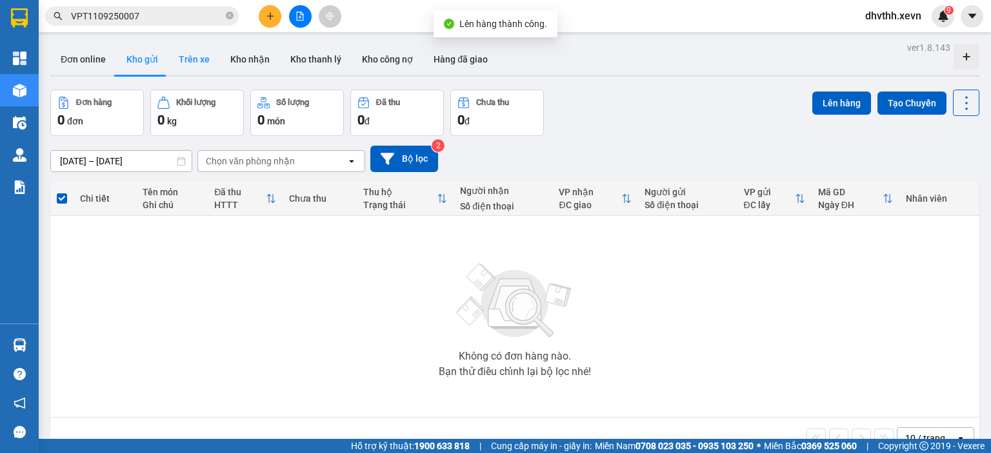
click at [190, 62] on button "Trên xe" at bounding box center [194, 59] width 52 height 31
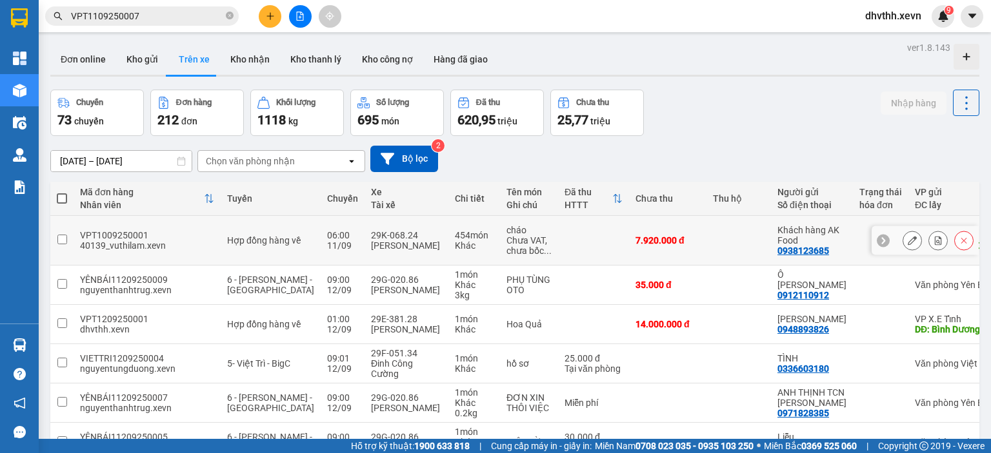
click at [371, 241] on div "[PERSON_NAME]" at bounding box center [406, 246] width 71 height 10
